Goal: Task Accomplishment & Management: Use online tool/utility

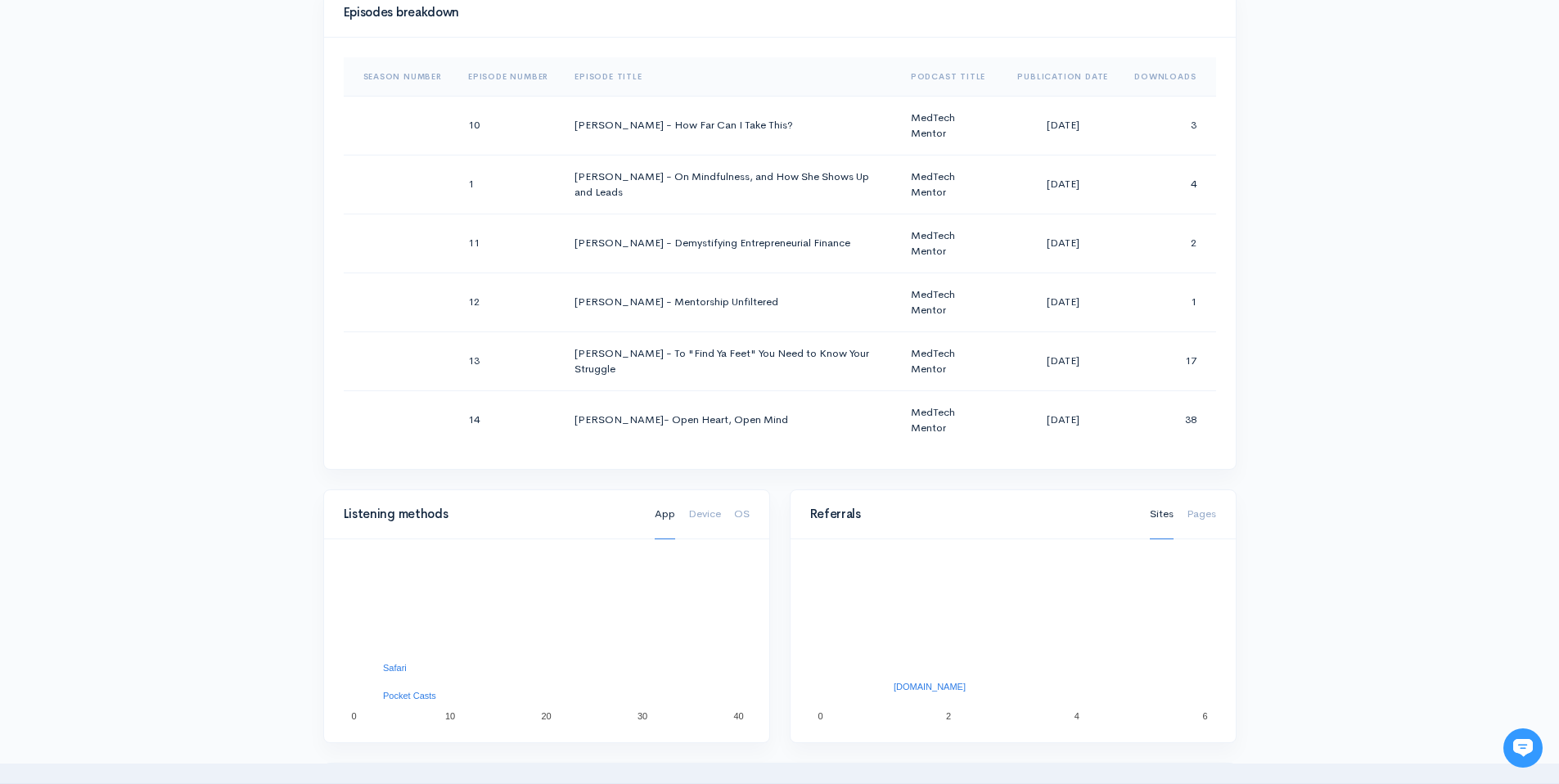
scroll to position [1085, 0]
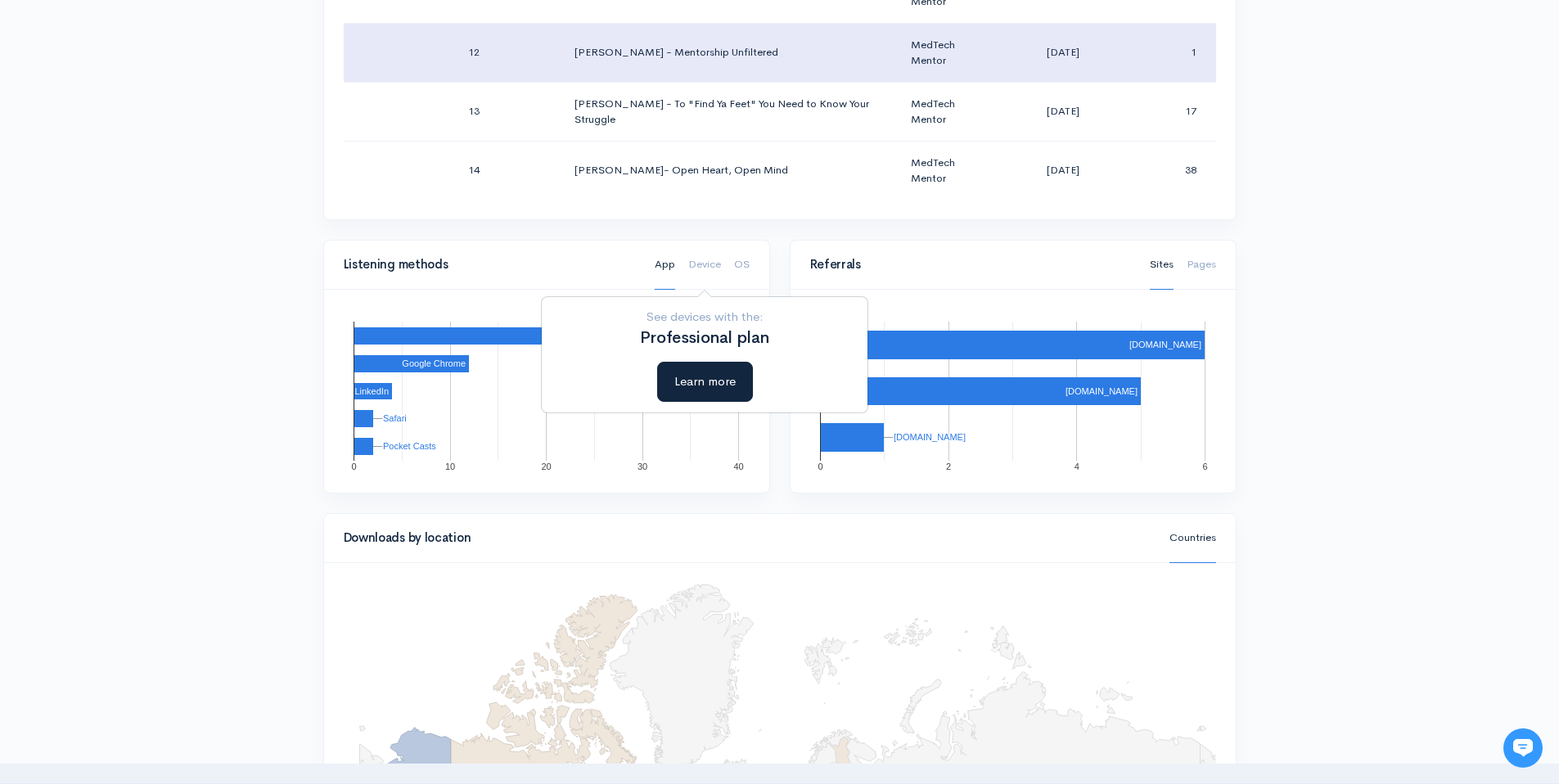
click at [625, 51] on td "[PERSON_NAME] - Mentorship Unfiltered" at bounding box center [729, 52] width 336 height 59
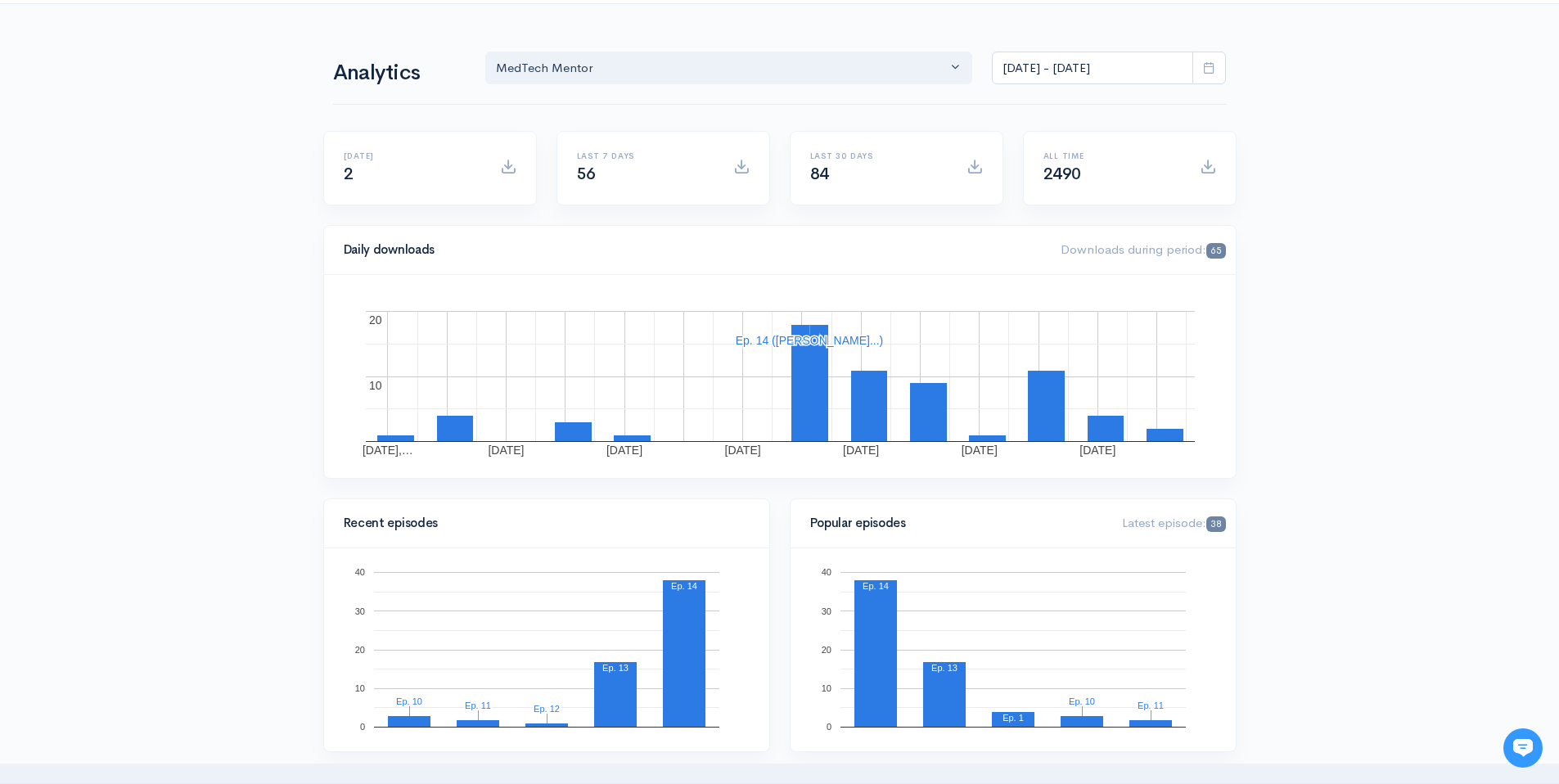
scroll to position [45, 0]
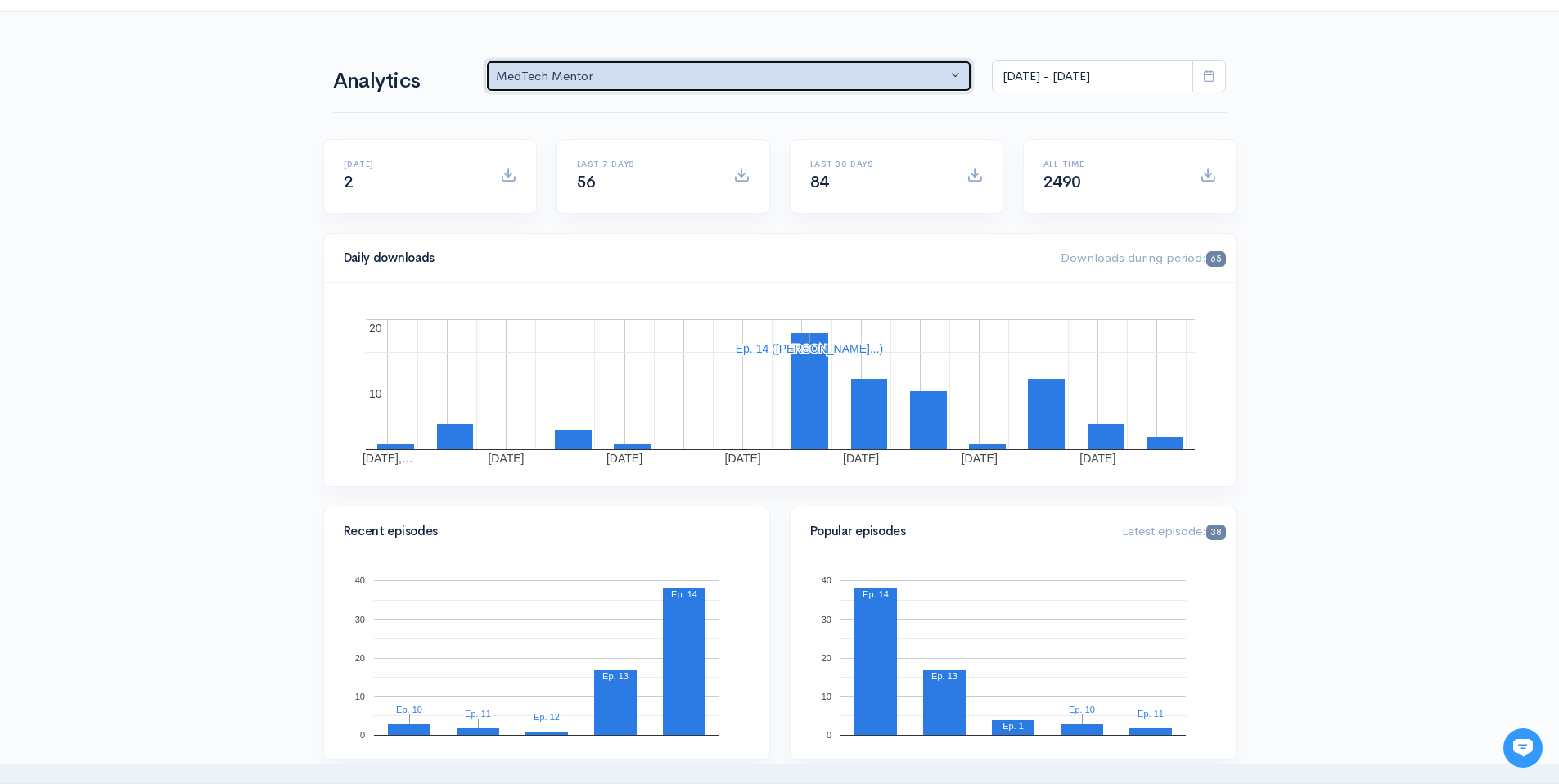
click at [602, 75] on div "MedTech Mentor" at bounding box center [722, 76] width 452 height 19
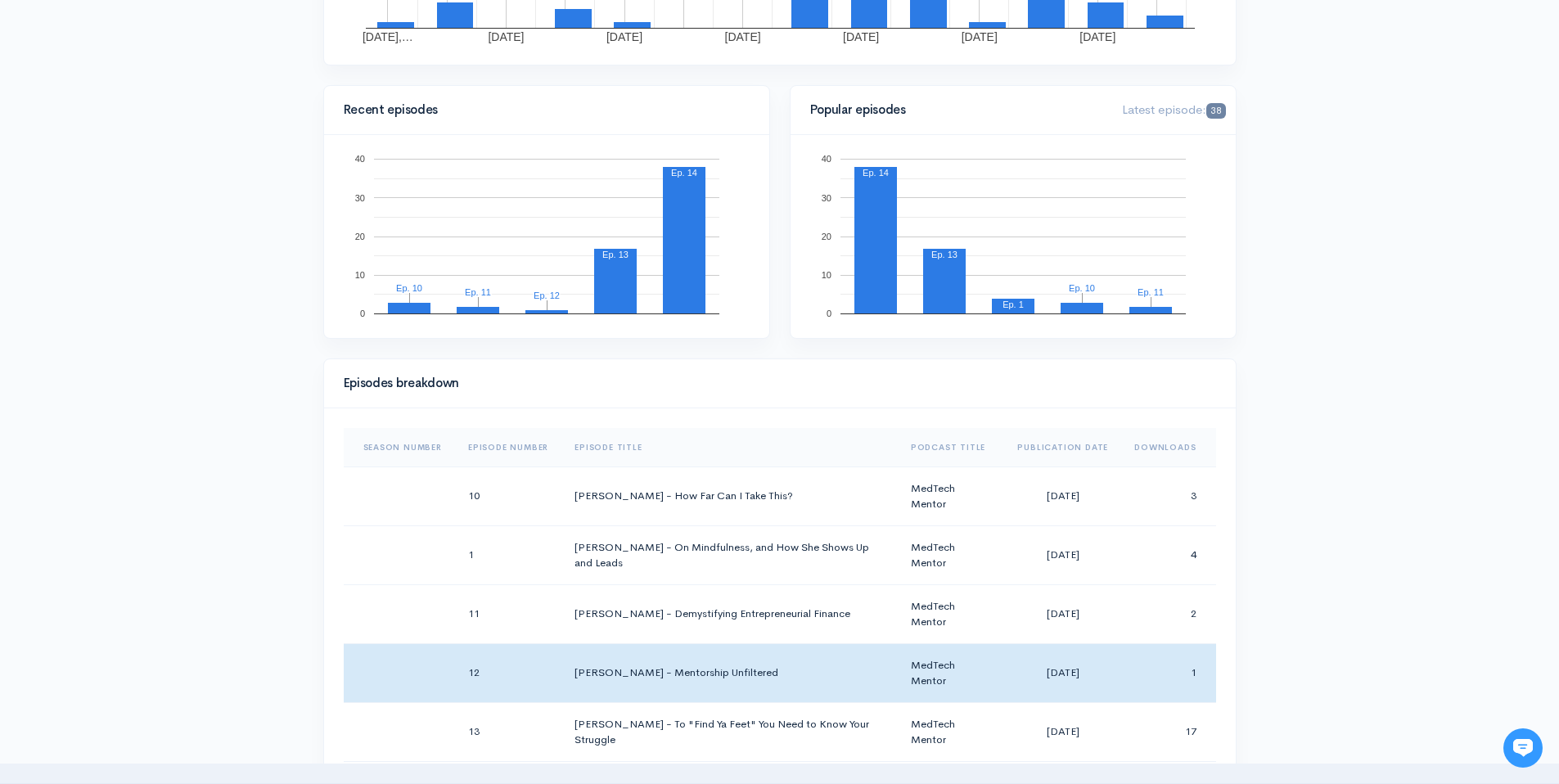
scroll to position [556, 0]
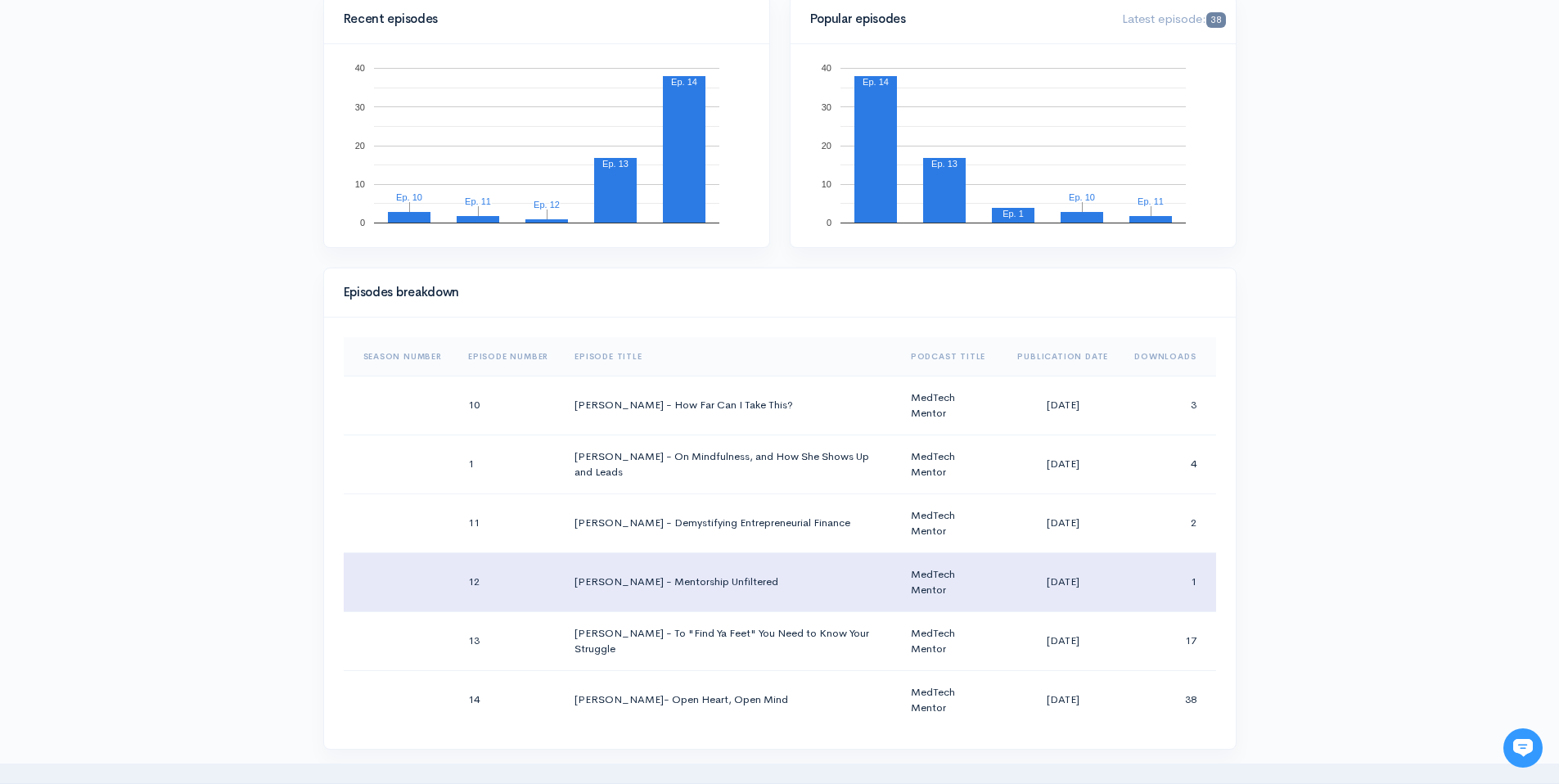
click at [696, 583] on td "[PERSON_NAME] - Mentorship Unfiltered" at bounding box center [729, 581] width 336 height 59
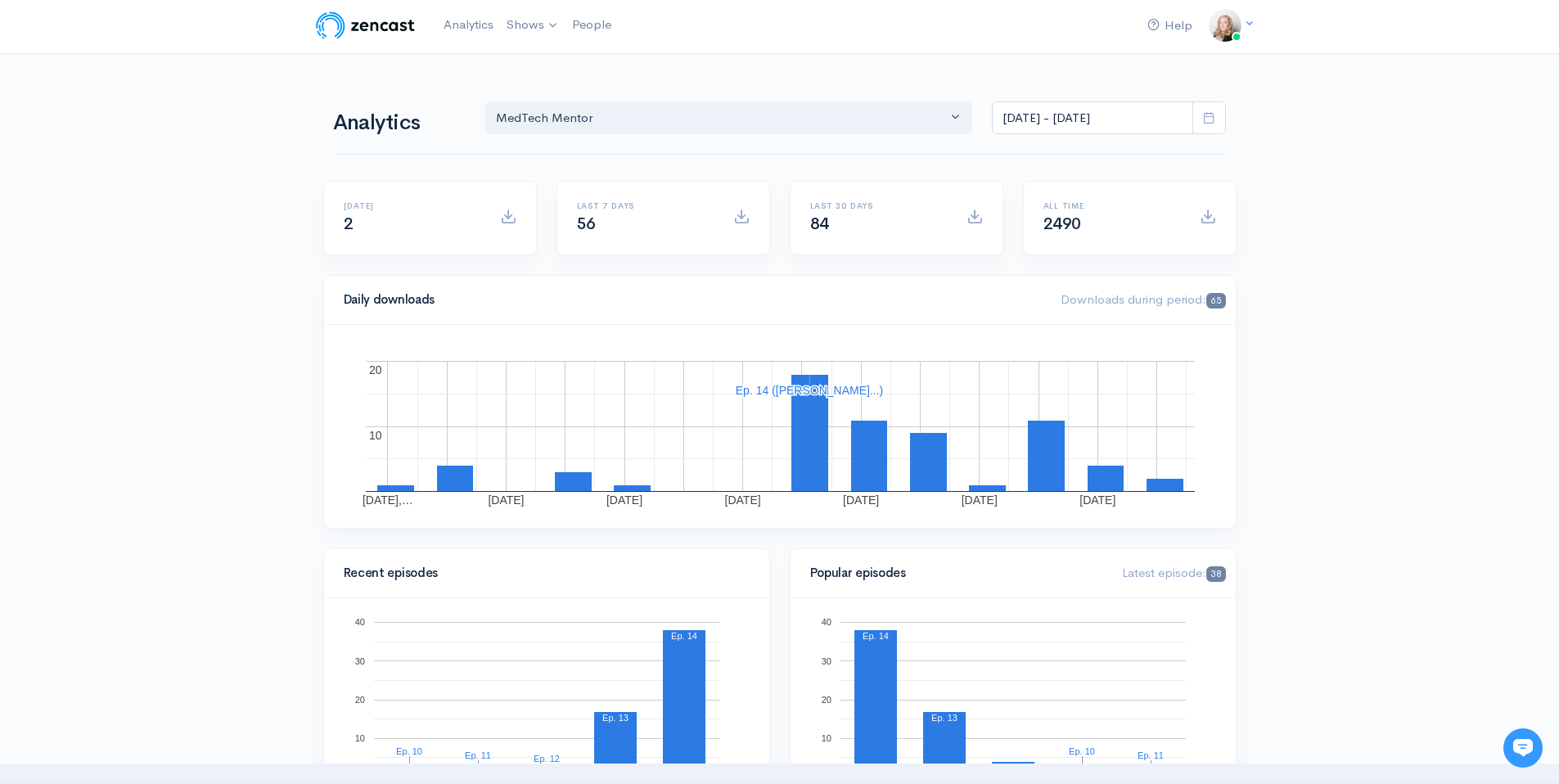
scroll to position [0, 0]
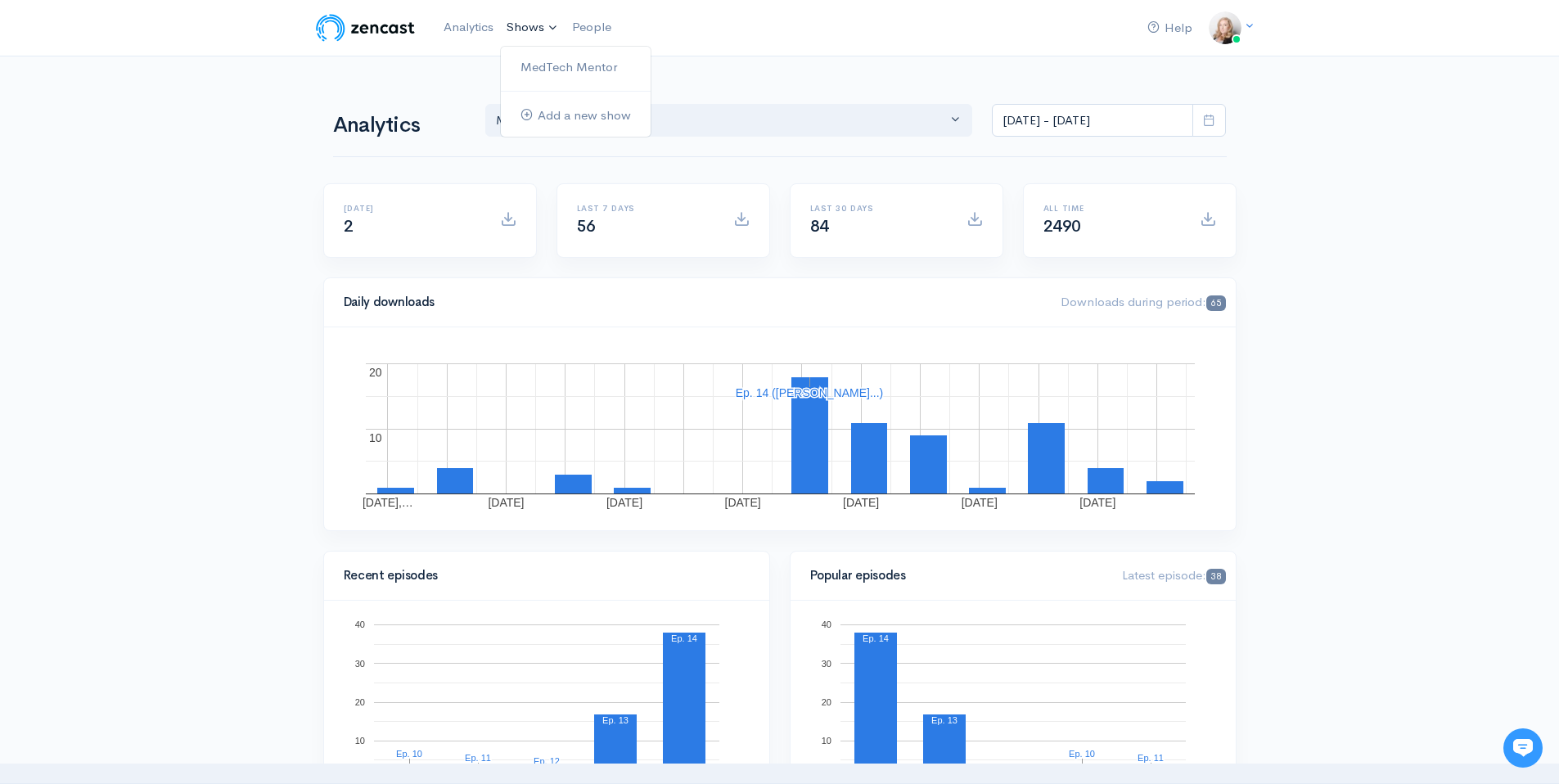
click at [533, 26] on link "Shows" at bounding box center [533, 27] width 65 height 36
click at [554, 66] on link "MedTech Mentor" at bounding box center [575, 67] width 150 height 28
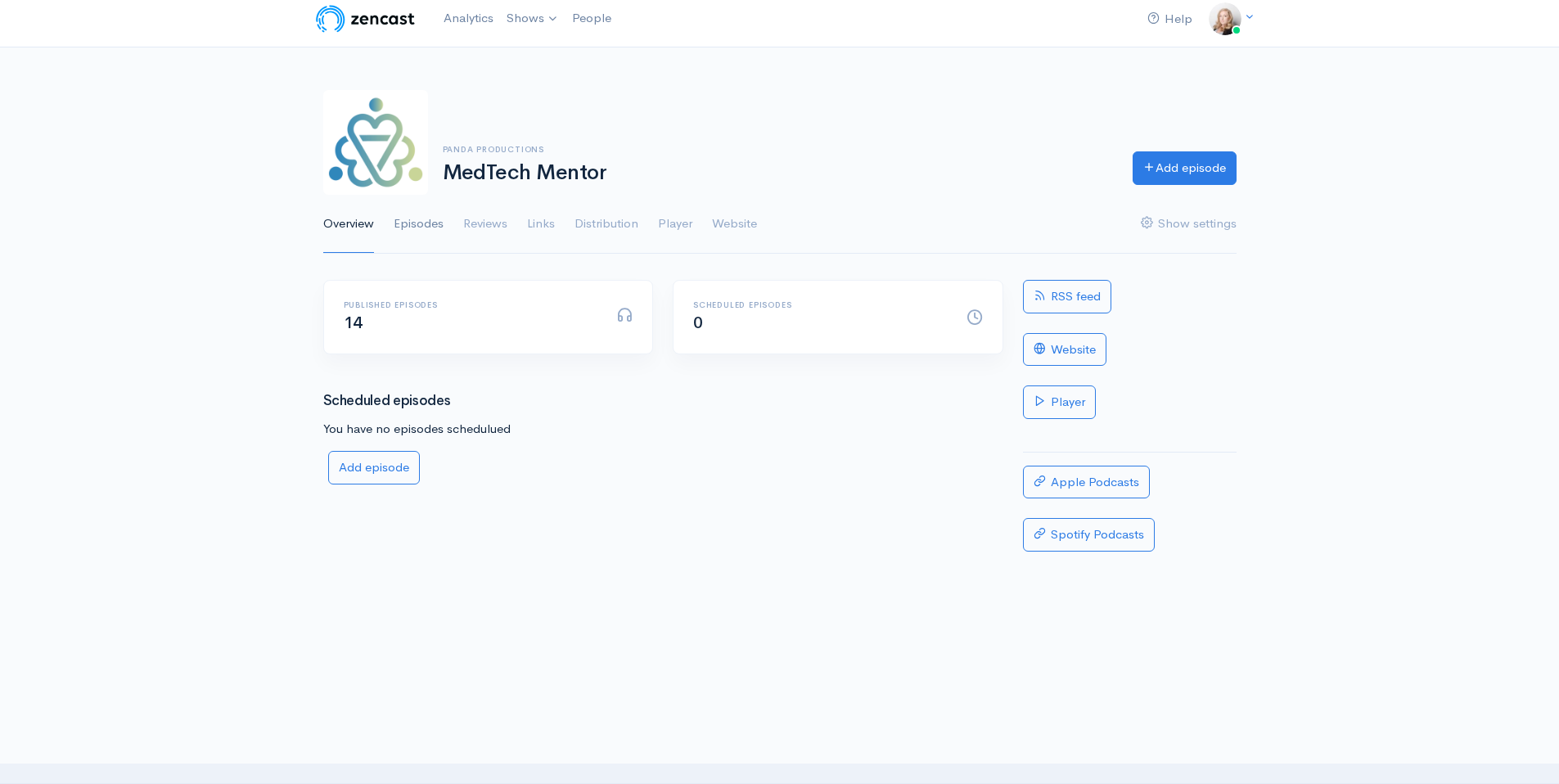
click at [416, 226] on link "Episodes" at bounding box center [419, 224] width 50 height 59
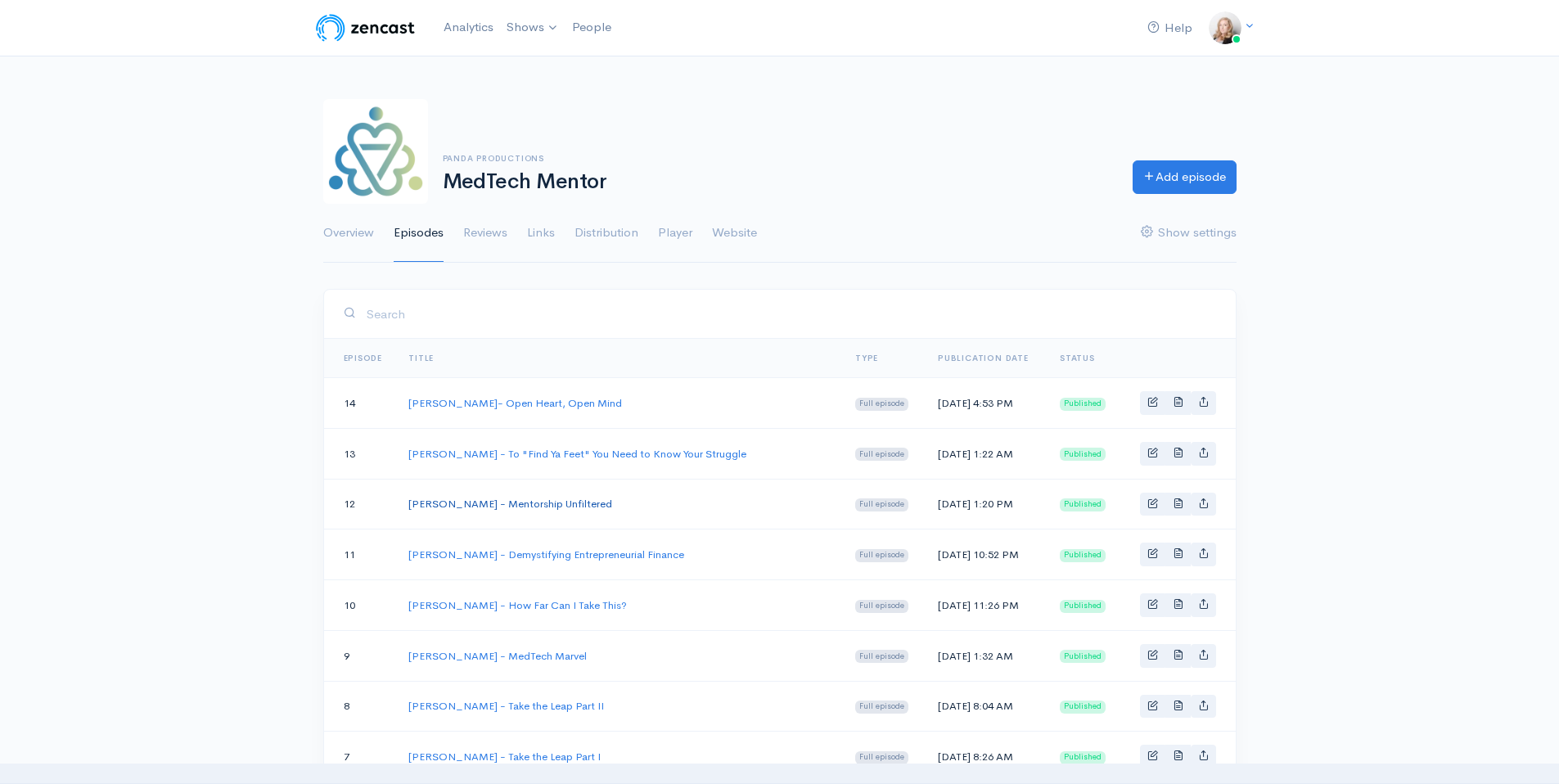
click at [537, 503] on link "[PERSON_NAME] - Mentorship Unfiltered" at bounding box center [510, 503] width 204 height 14
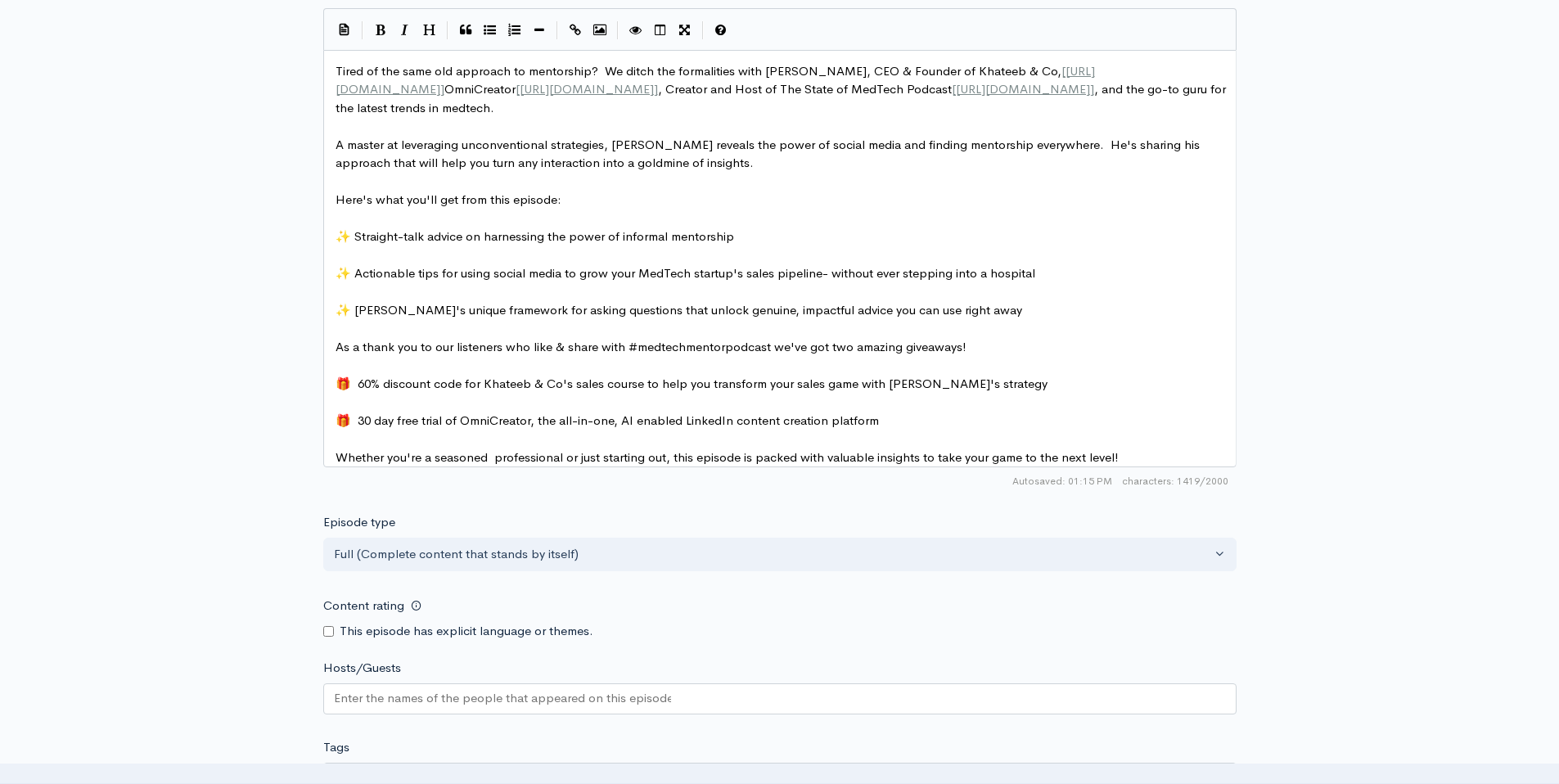
click at [660, 407] on pre "​" at bounding box center [786, 403] width 907 height 19
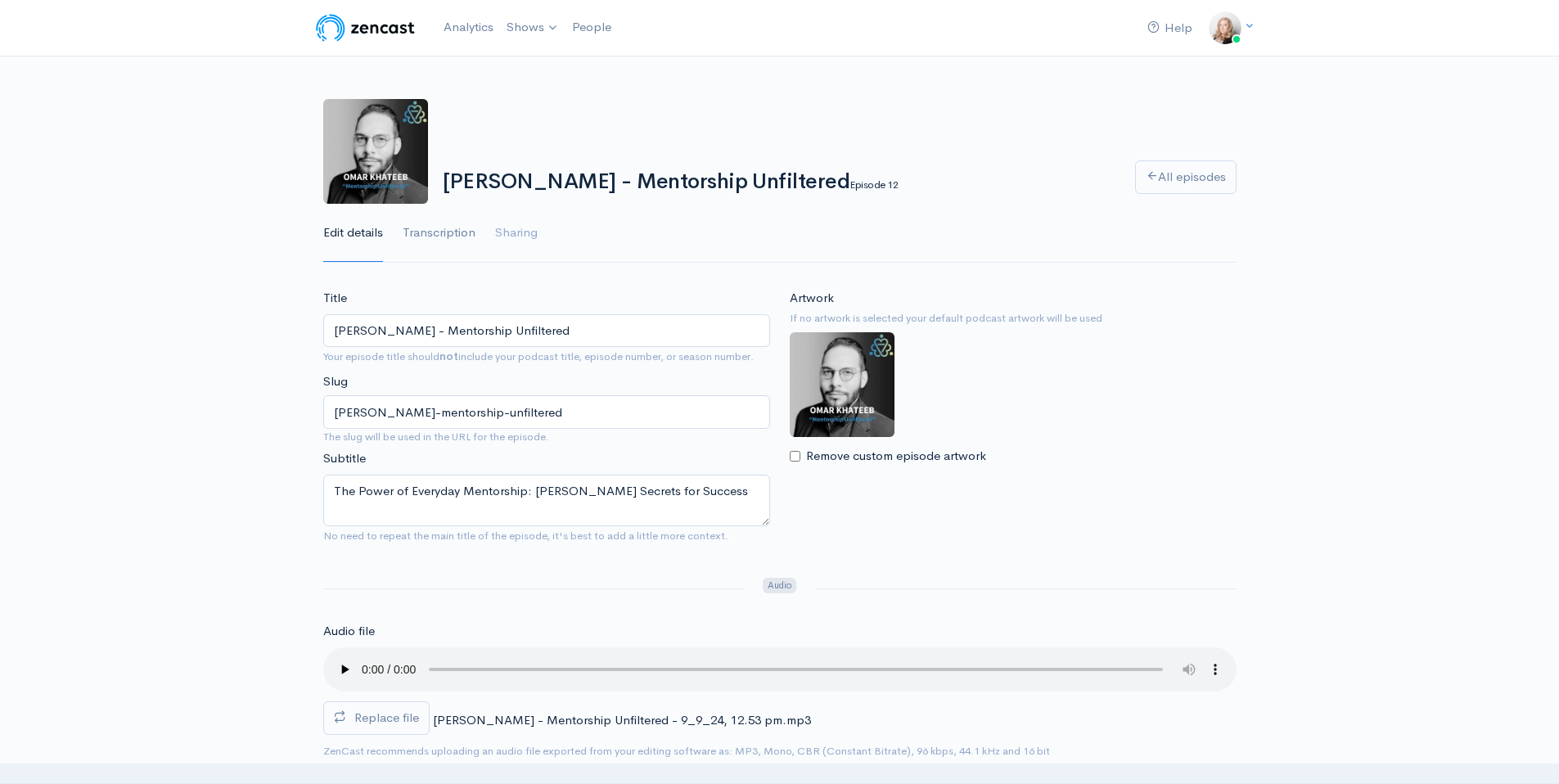
click at [459, 231] on link "Transcription" at bounding box center [438, 233] width 73 height 59
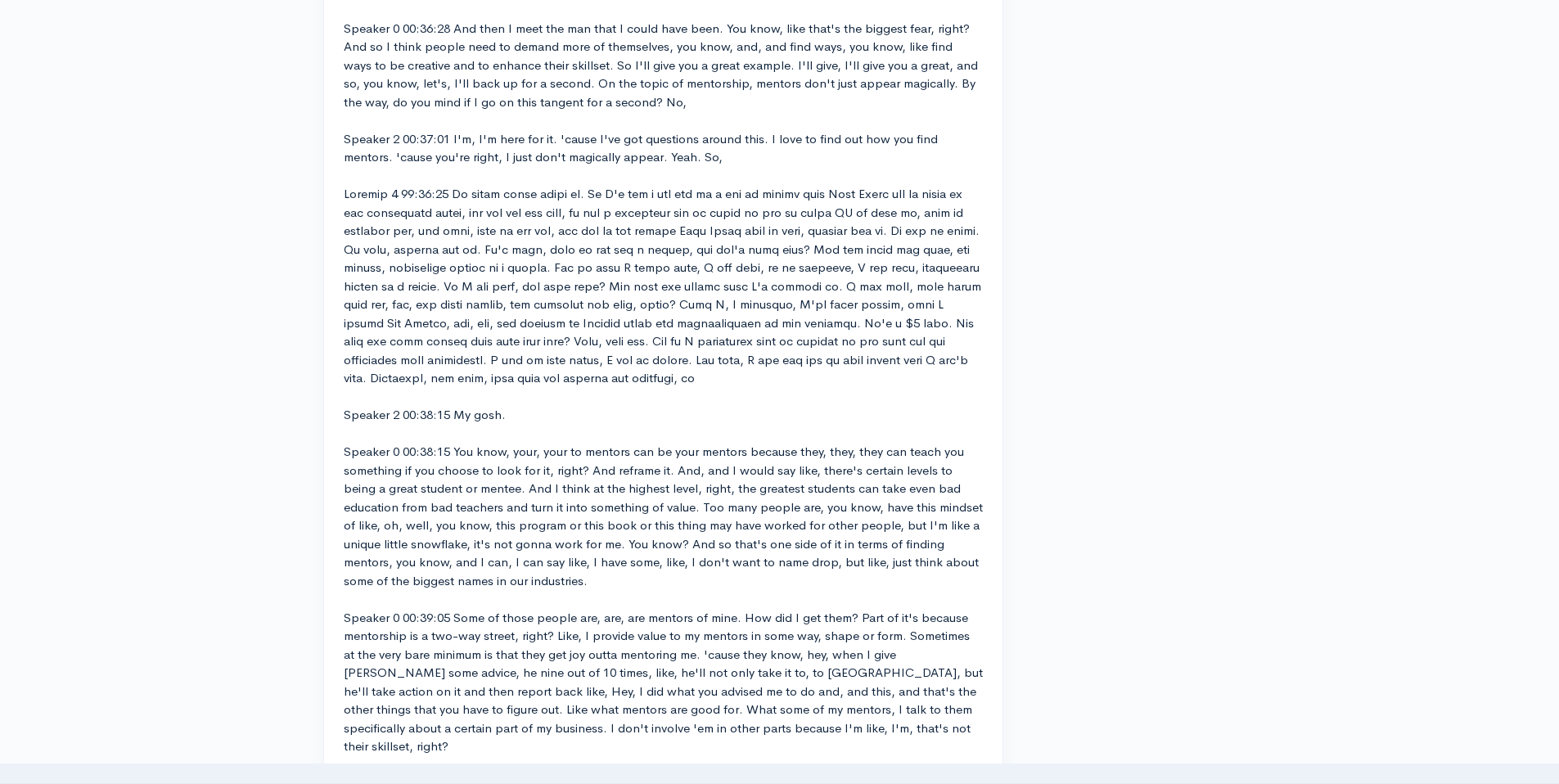
scroll to position [8686, 0]
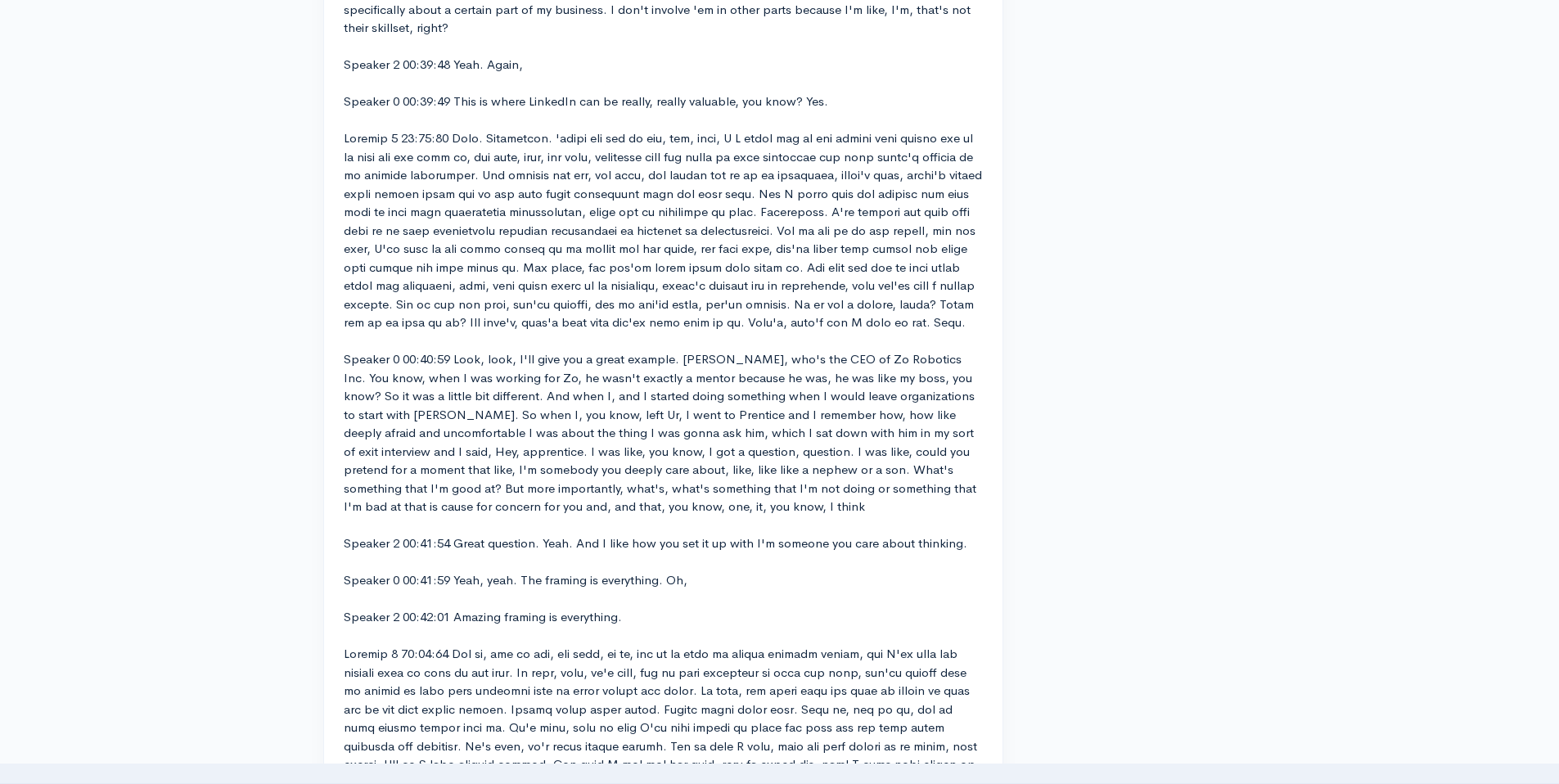
scroll to position [9387, 0]
